Goal: Information Seeking & Learning: Check status

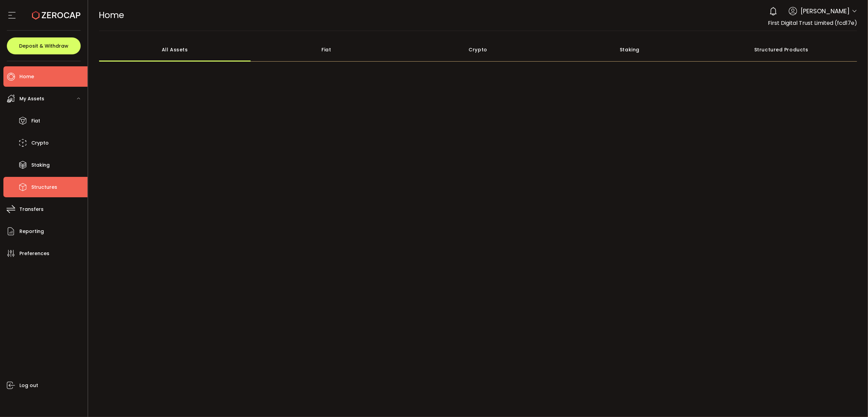
click at [52, 186] on span "Structures" at bounding box center [44, 187] width 26 height 10
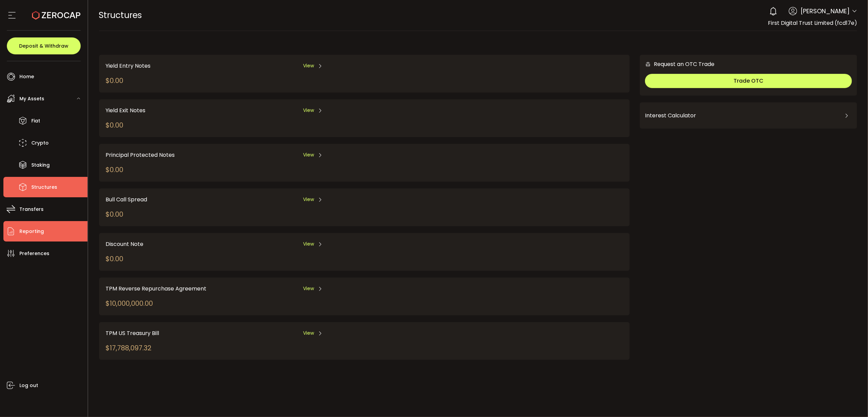
click at [44, 239] on li "Reporting" at bounding box center [45, 231] width 84 height 20
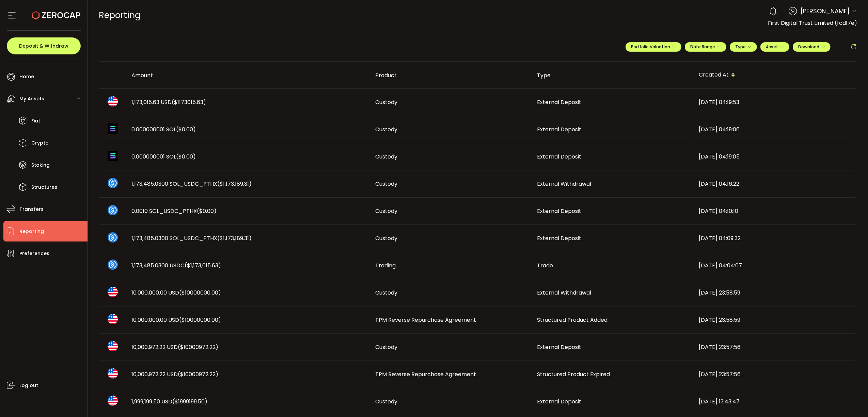
click at [156, 101] on span "1,173,015.63 USD ($1173015.63)" at bounding box center [169, 102] width 75 height 8
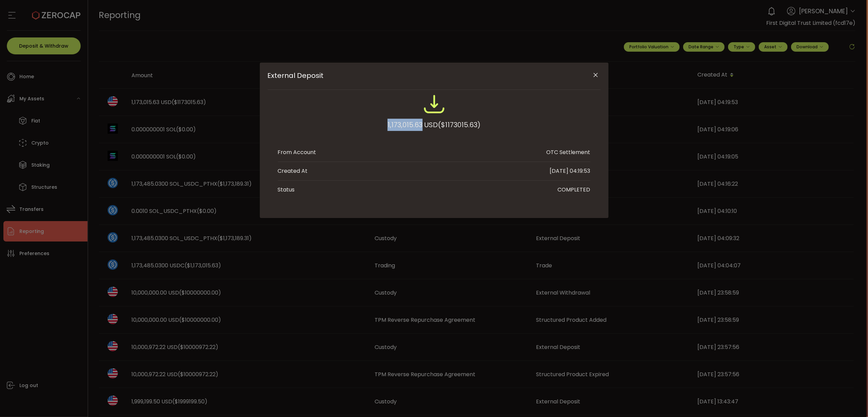
drag, startPoint x: 421, startPoint y: 125, endPoint x: 381, endPoint y: 124, distance: 39.8
click at [381, 124] on div "1,173,015.63 USD ($1173015.63)" at bounding box center [434, 115] width 312 height 45
copy div "1,173,015.63"
